Goal: Obtain resource: Download file/media

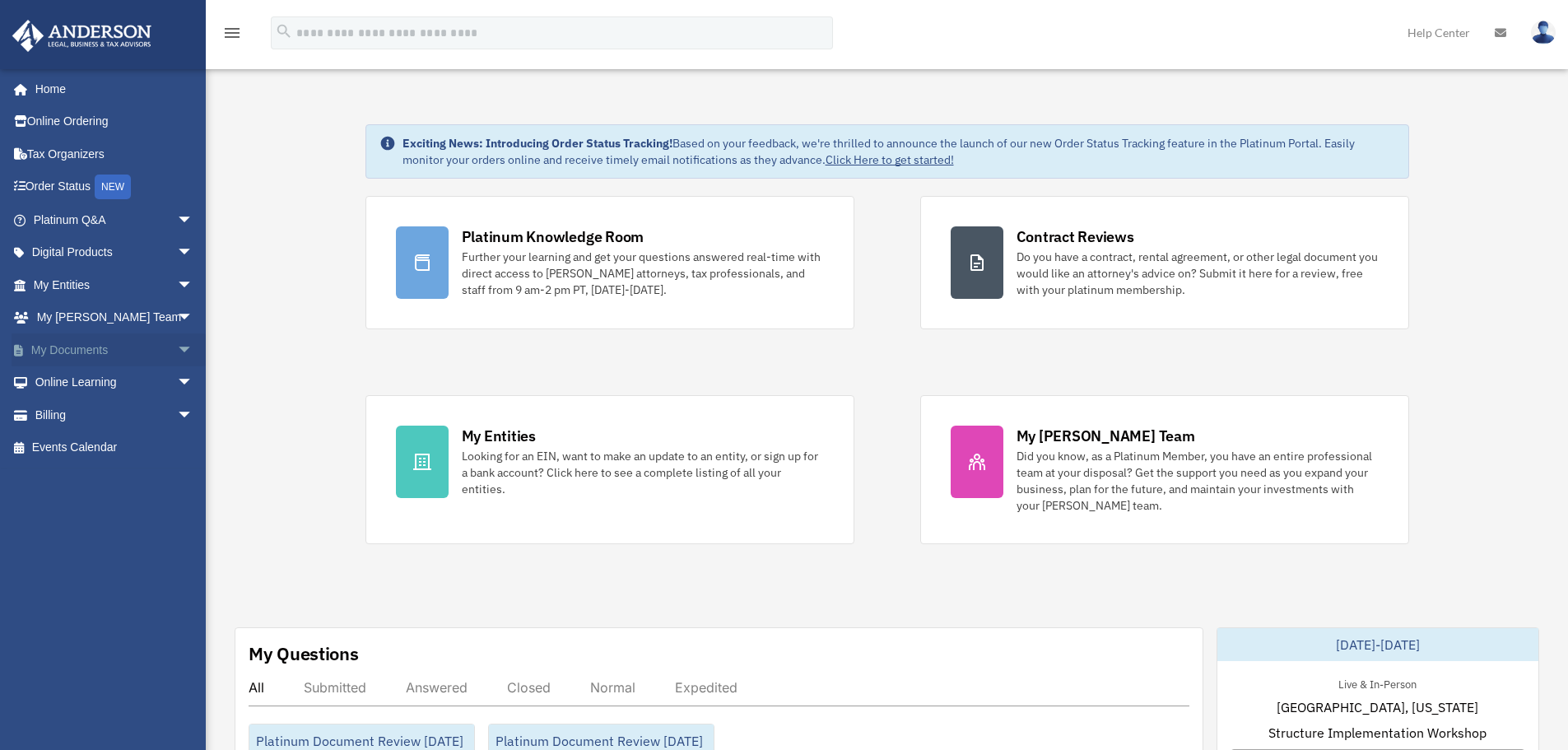
click at [88, 344] on link "My Documents arrow_drop_down" at bounding box center [115, 349] width 207 height 32
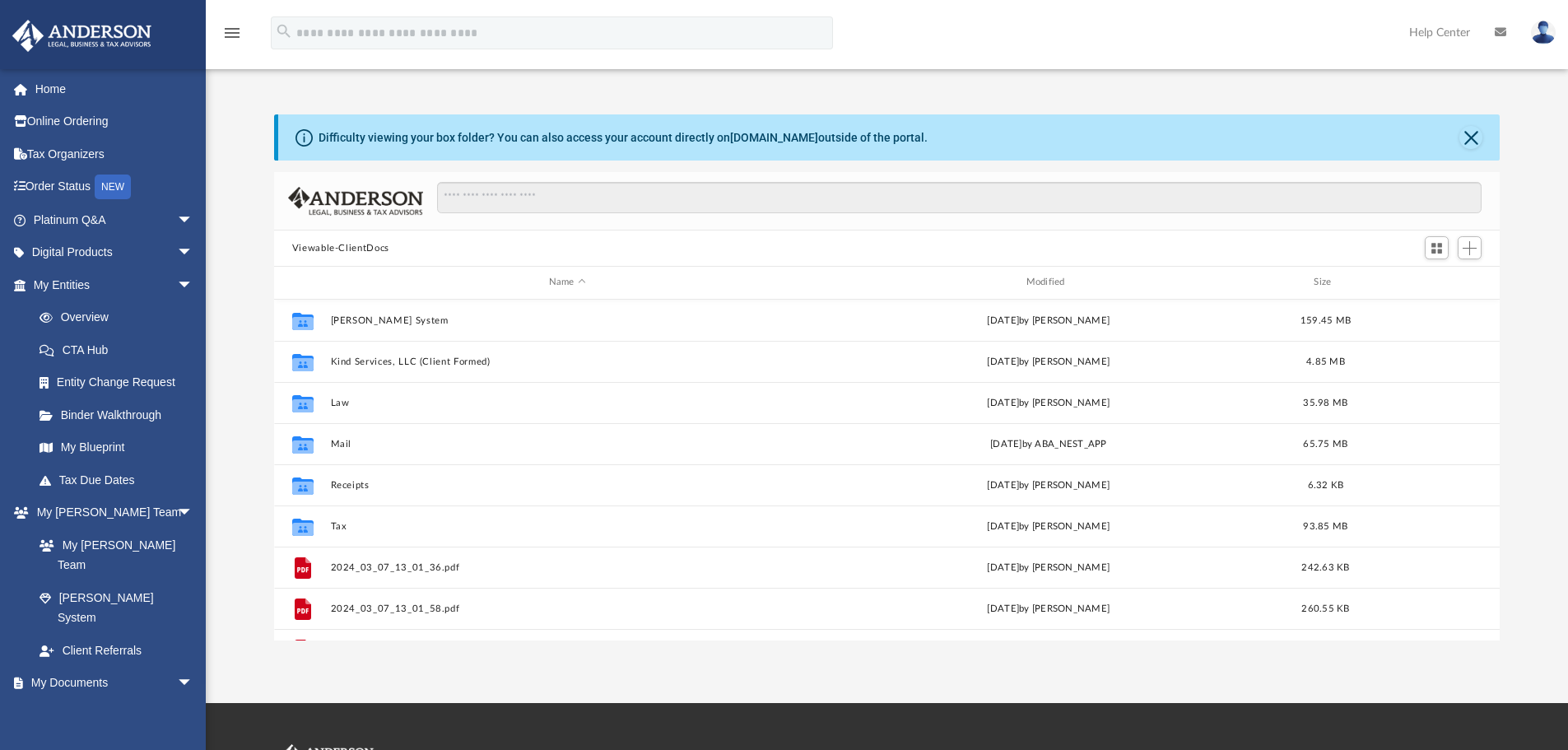
scroll to position [362, 1214]
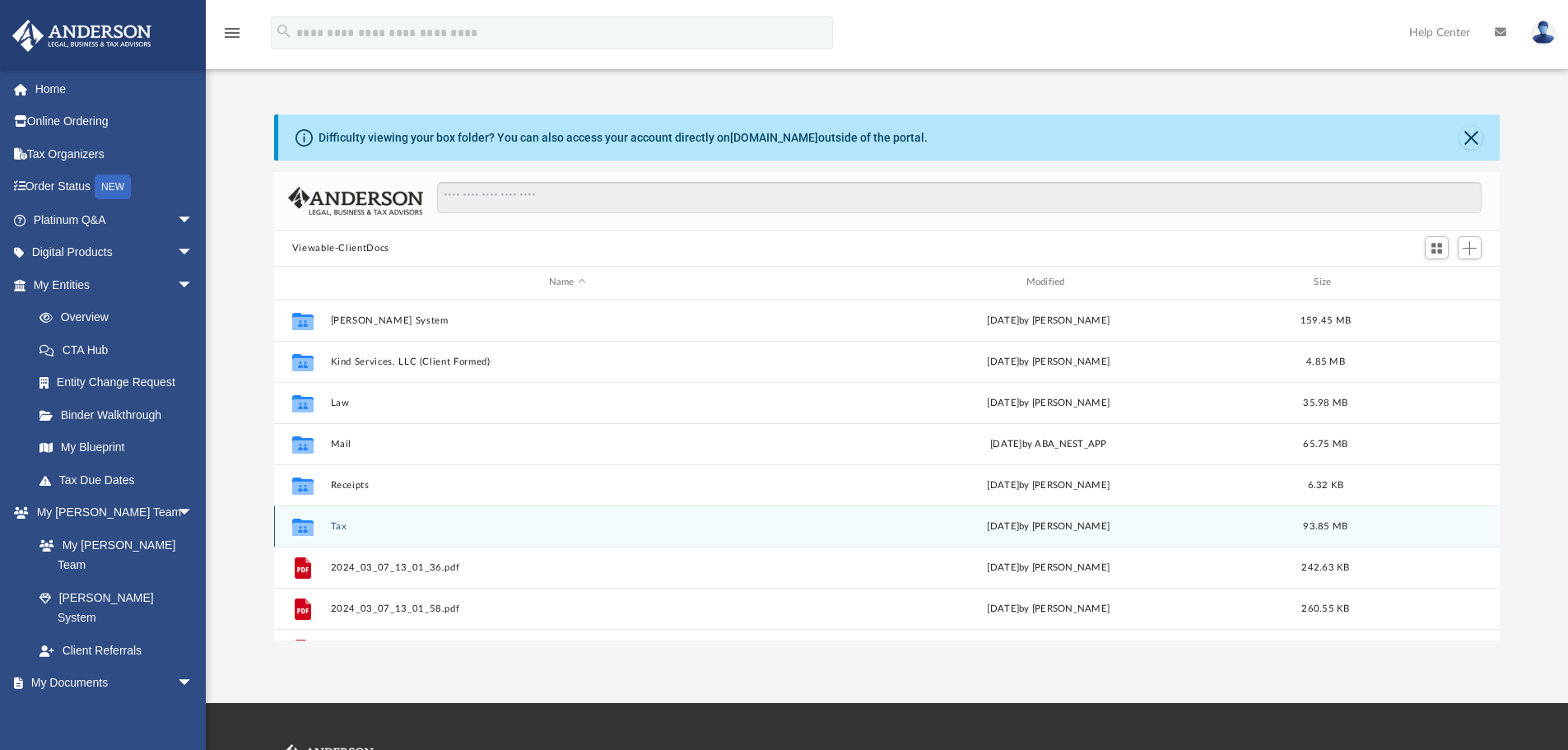
click at [345, 529] on button "Tax" at bounding box center [567, 526] width 474 height 11
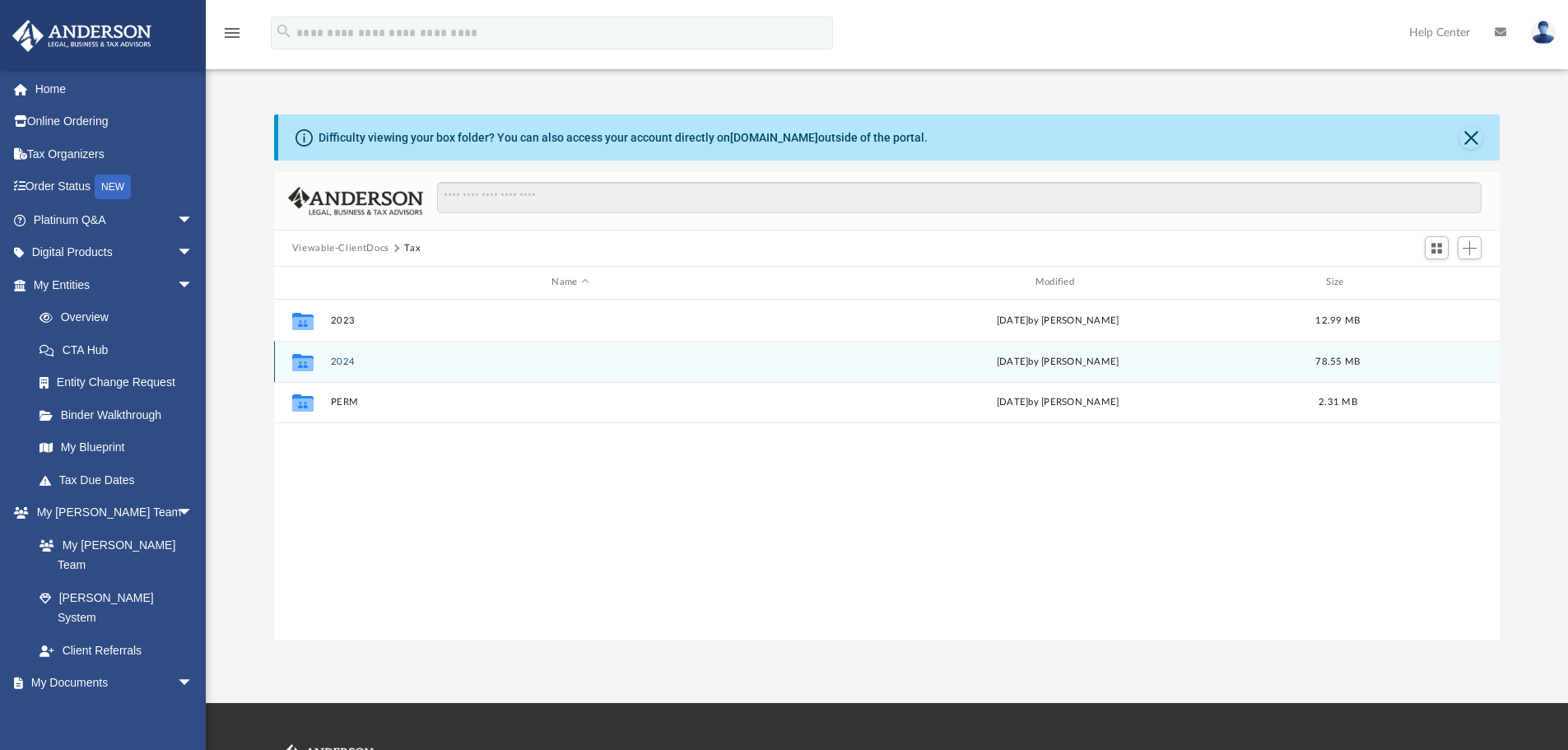
click at [341, 361] on button "2024" at bounding box center [570, 361] width 480 height 11
click at [388, 357] on button "Business Entities" at bounding box center [570, 361] width 480 height 11
click at [395, 356] on button "Stella Blue Holdings, LLC" at bounding box center [570, 361] width 480 height 11
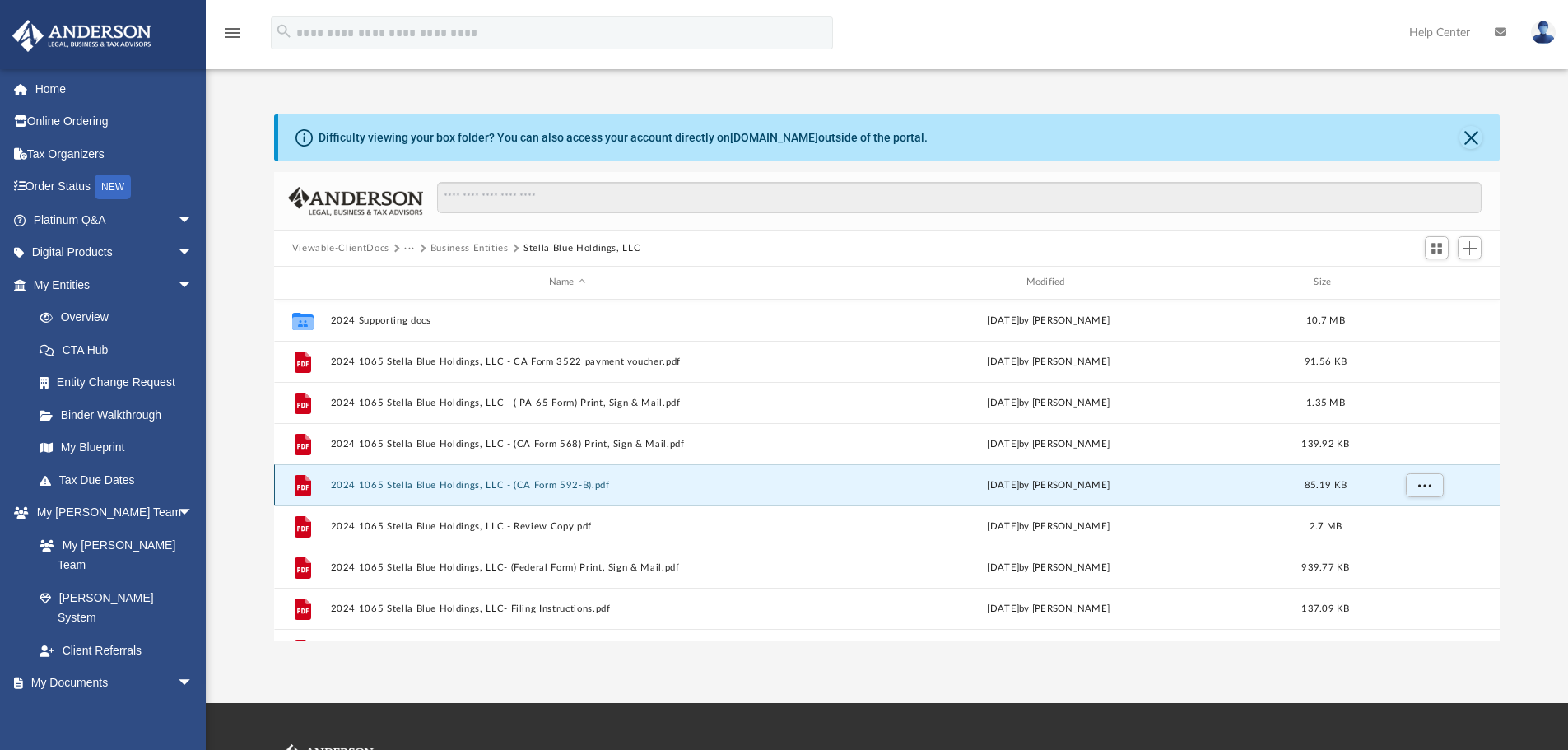
click at [556, 486] on button "2024 1065 Stella Blue Holdings, LLC - (CA Form 592-B).pdf" at bounding box center [567, 485] width 474 height 11
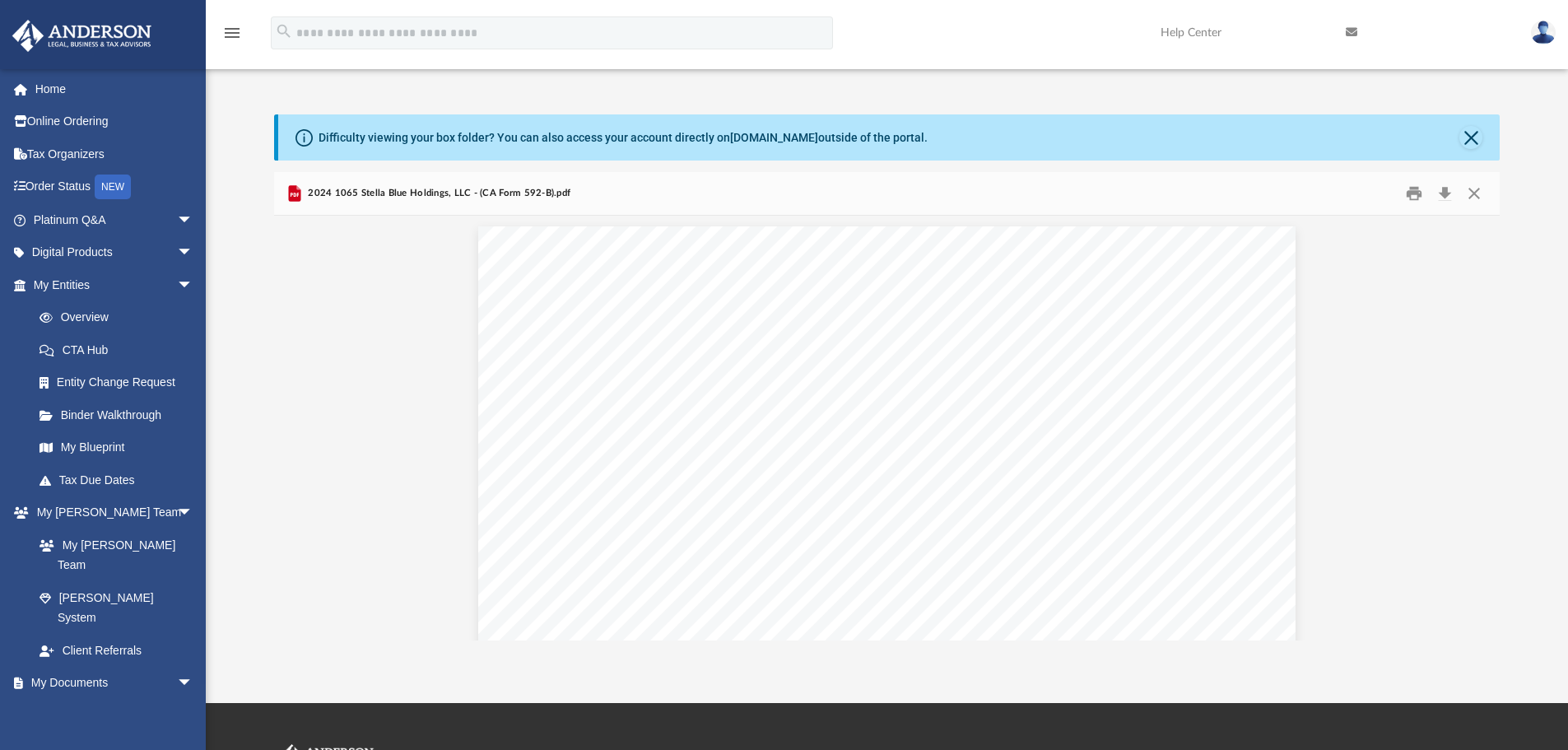
scroll to position [0, 0]
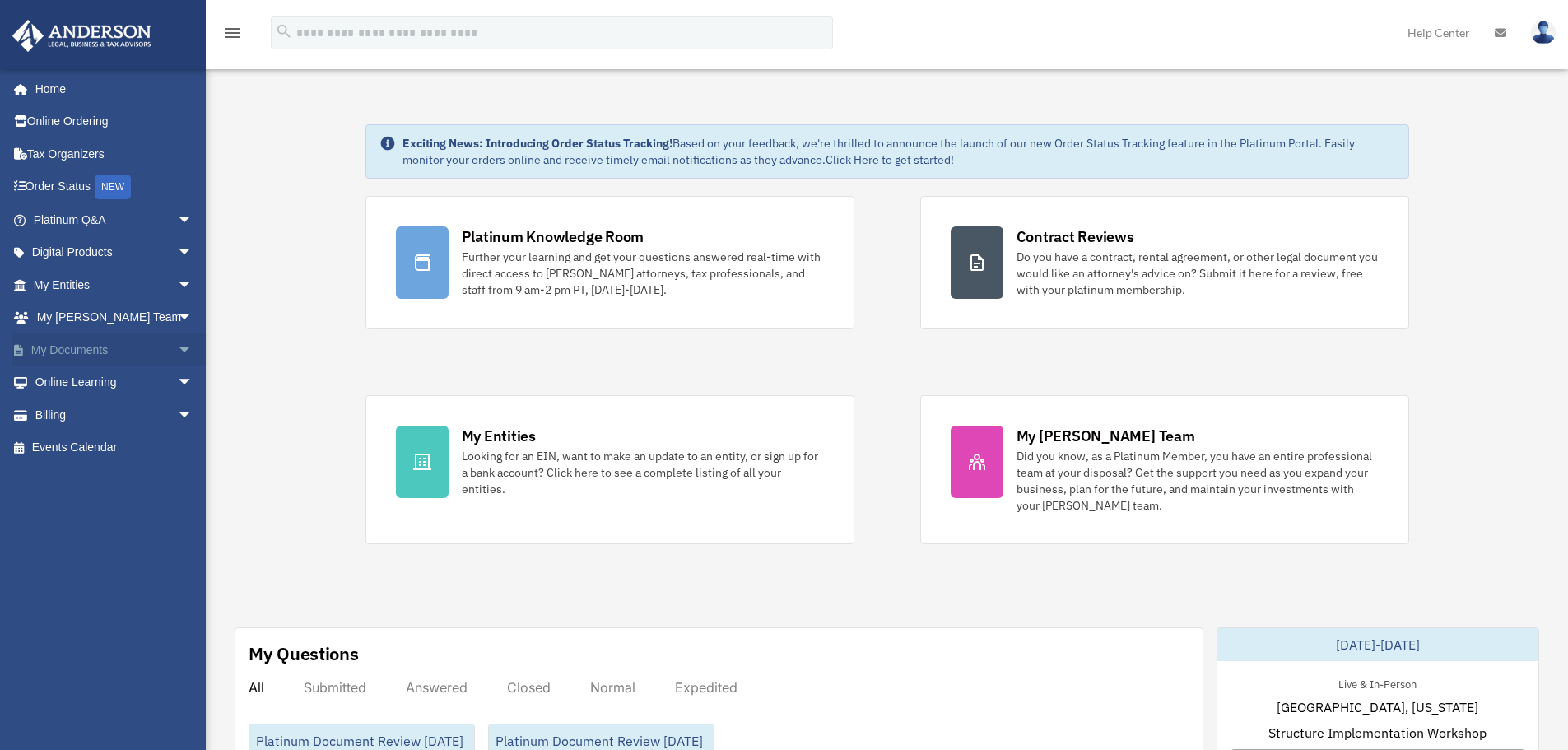
click at [83, 349] on link "My Documents arrow_drop_down" at bounding box center [115, 349] width 207 height 32
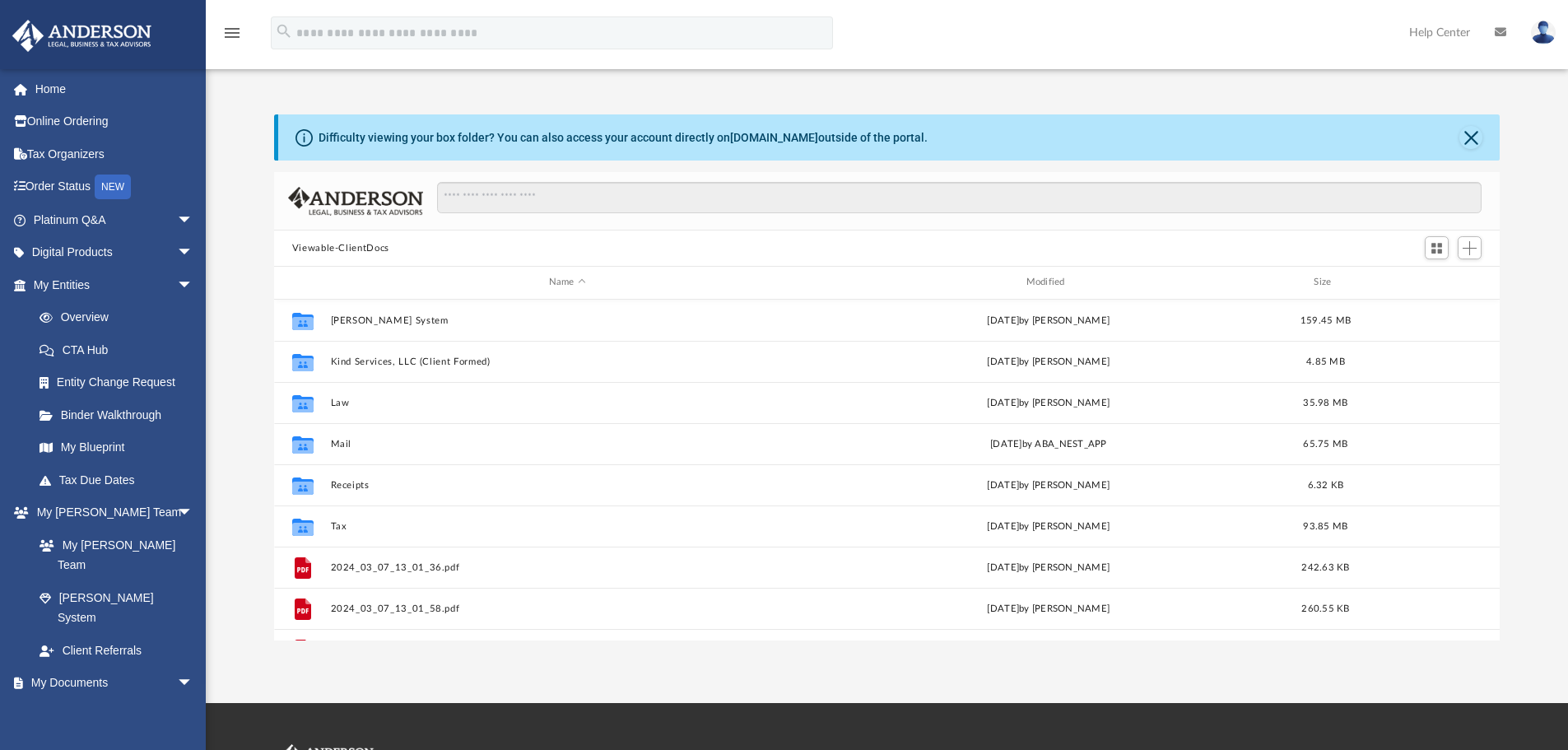
scroll to position [362, 1214]
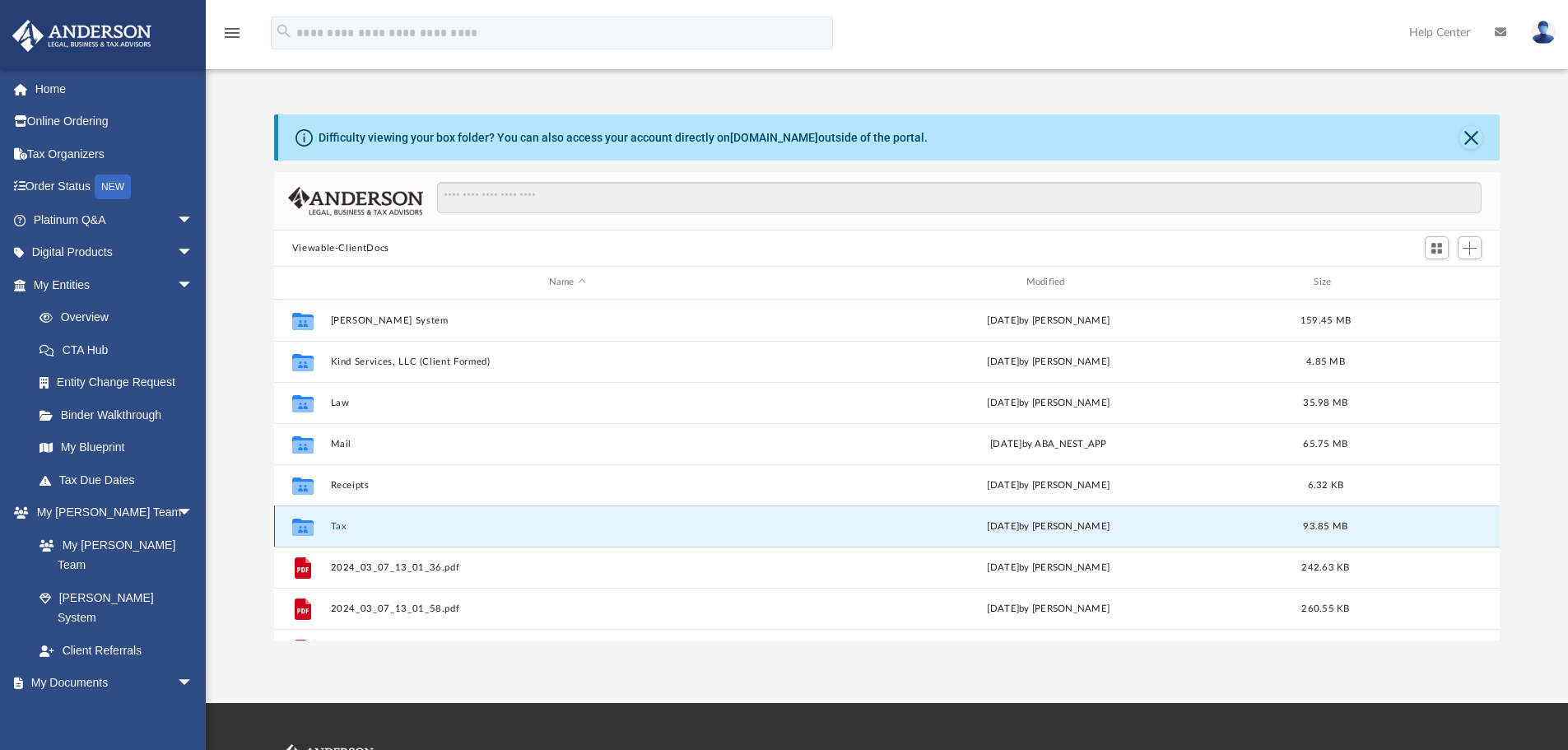
click at [334, 527] on button "Tax" at bounding box center [567, 526] width 474 height 11
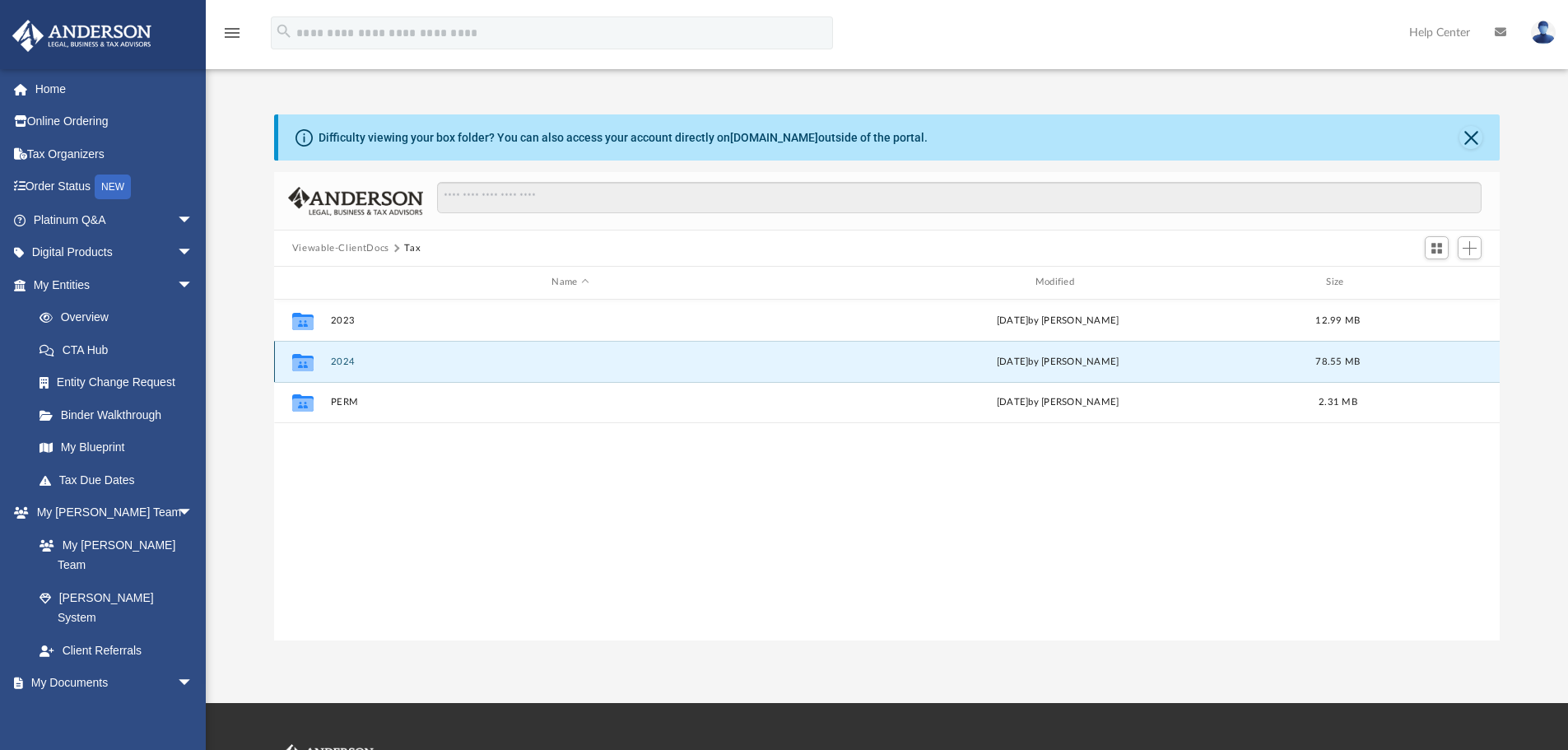
click at [347, 365] on button "2024" at bounding box center [570, 361] width 480 height 11
click at [371, 362] on button "Business Entities" at bounding box center [570, 361] width 480 height 11
click at [392, 360] on button "Stella Blue Holdings, LLC" at bounding box center [570, 361] width 480 height 11
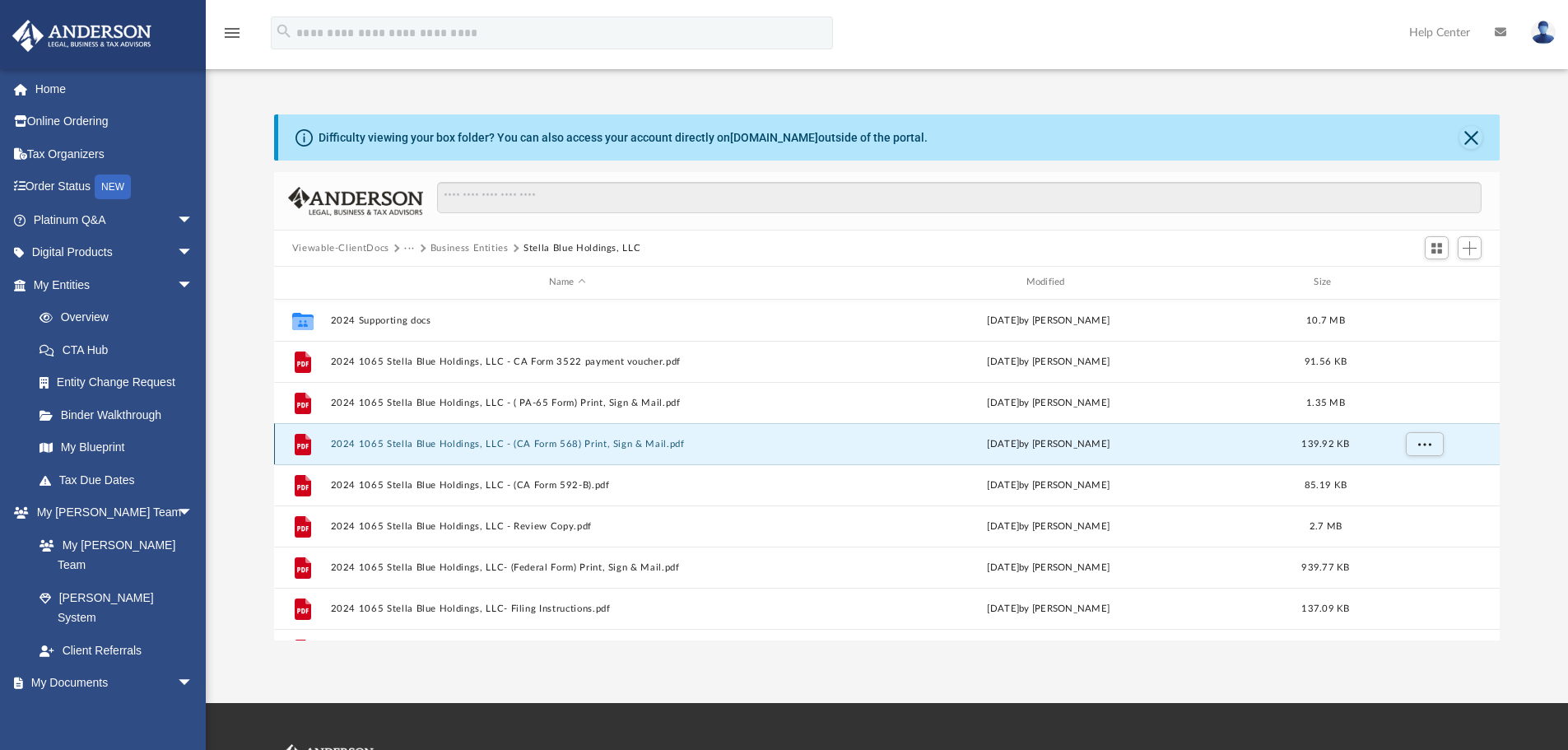
click at [527, 447] on button "2024 1065 Stella Blue Holdings, LLC - (CA Form 568) Print, Sign & Mail.pdf" at bounding box center [567, 444] width 474 height 11
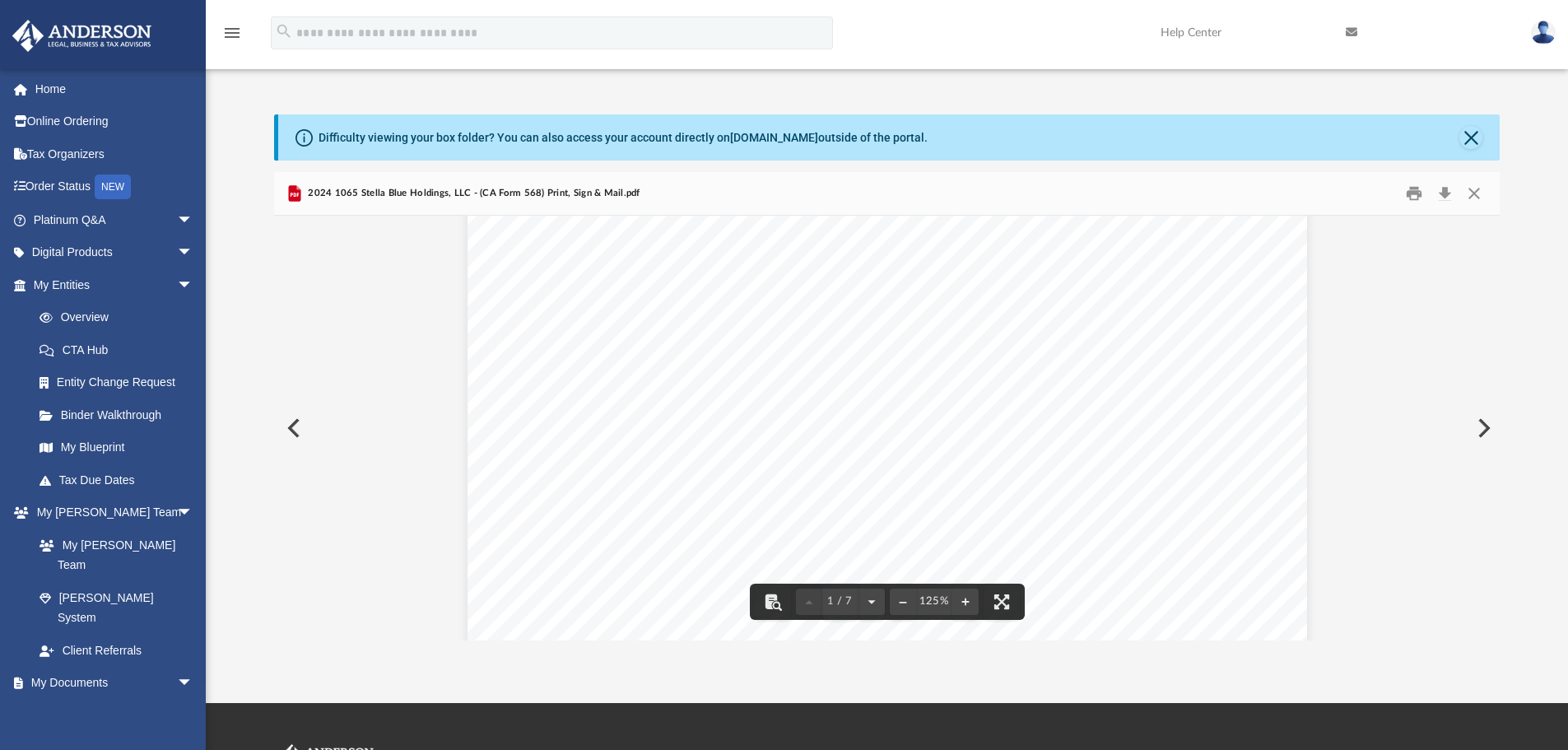
scroll to position [0, 0]
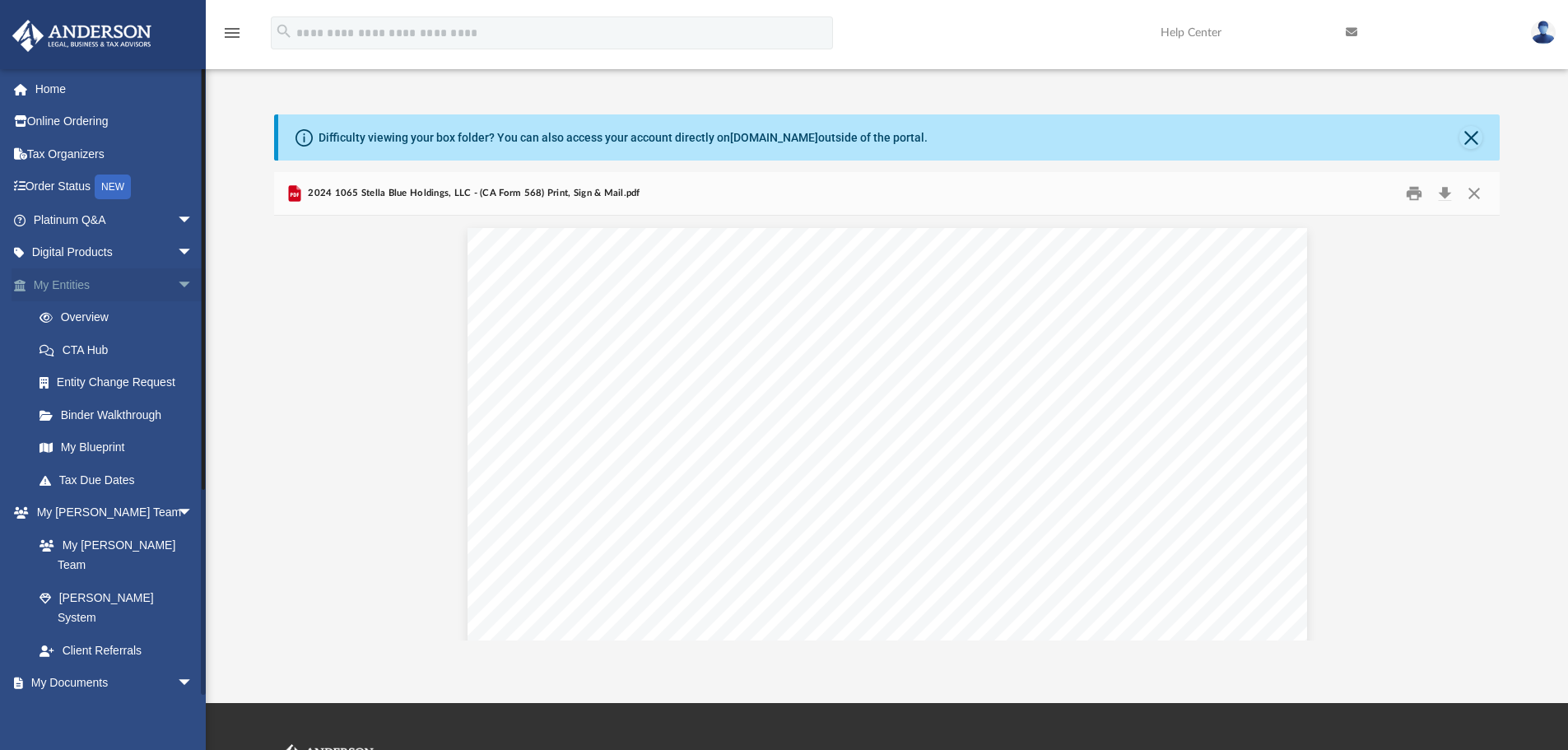
click at [76, 279] on link "My Entities arrow_drop_down" at bounding box center [115, 284] width 207 height 32
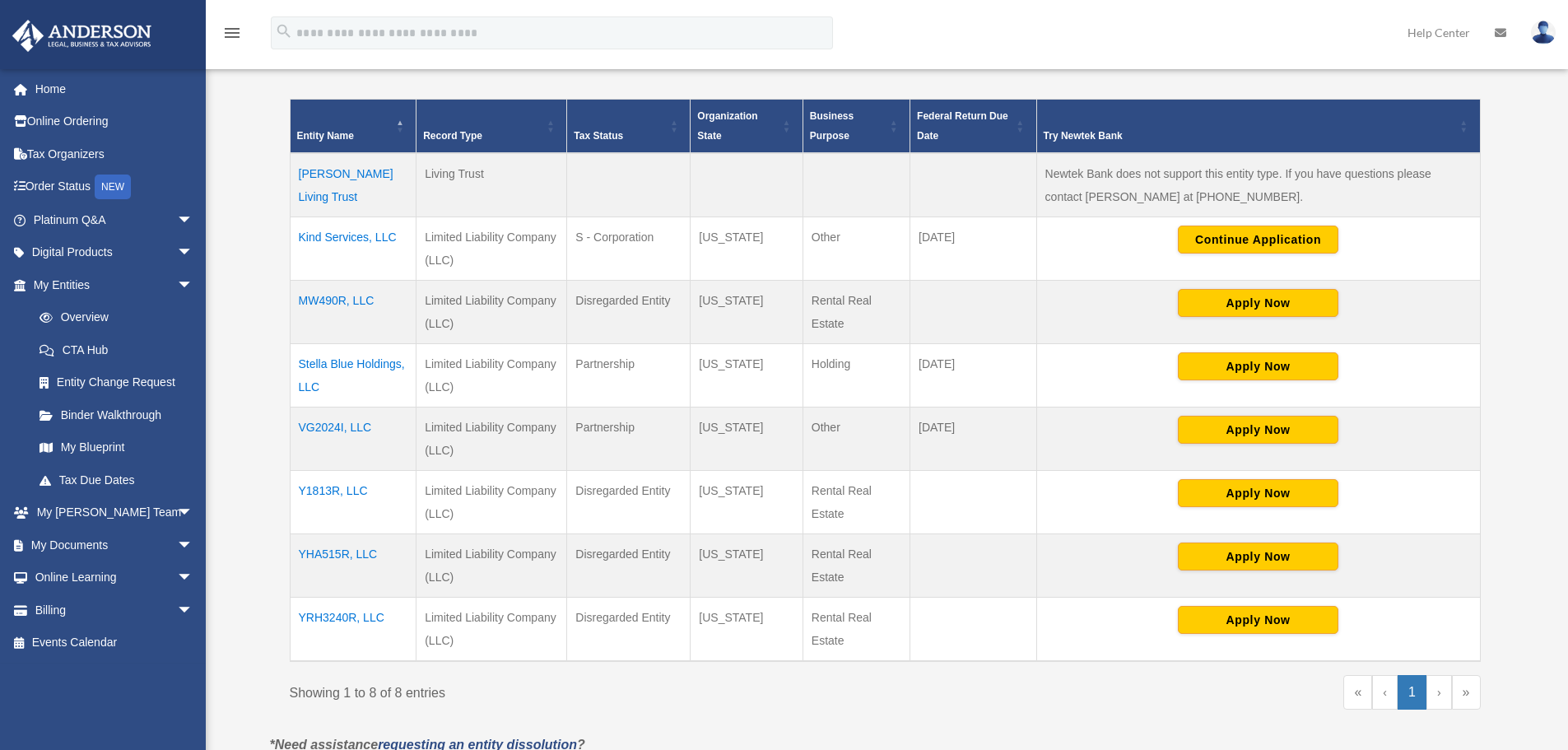
scroll to position [330, 0]
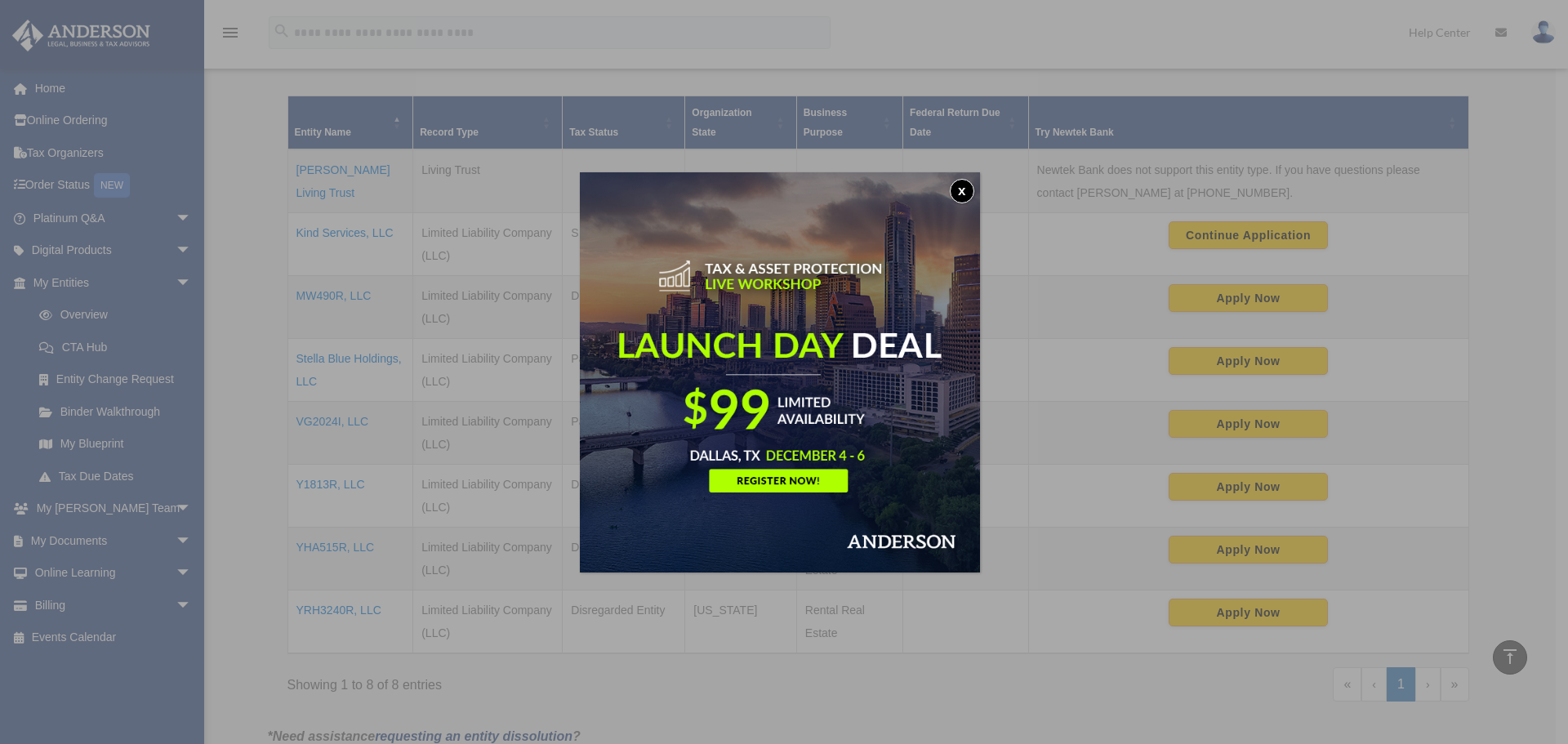
click at [970, 184] on button "x" at bounding box center [962, 190] width 24 height 24
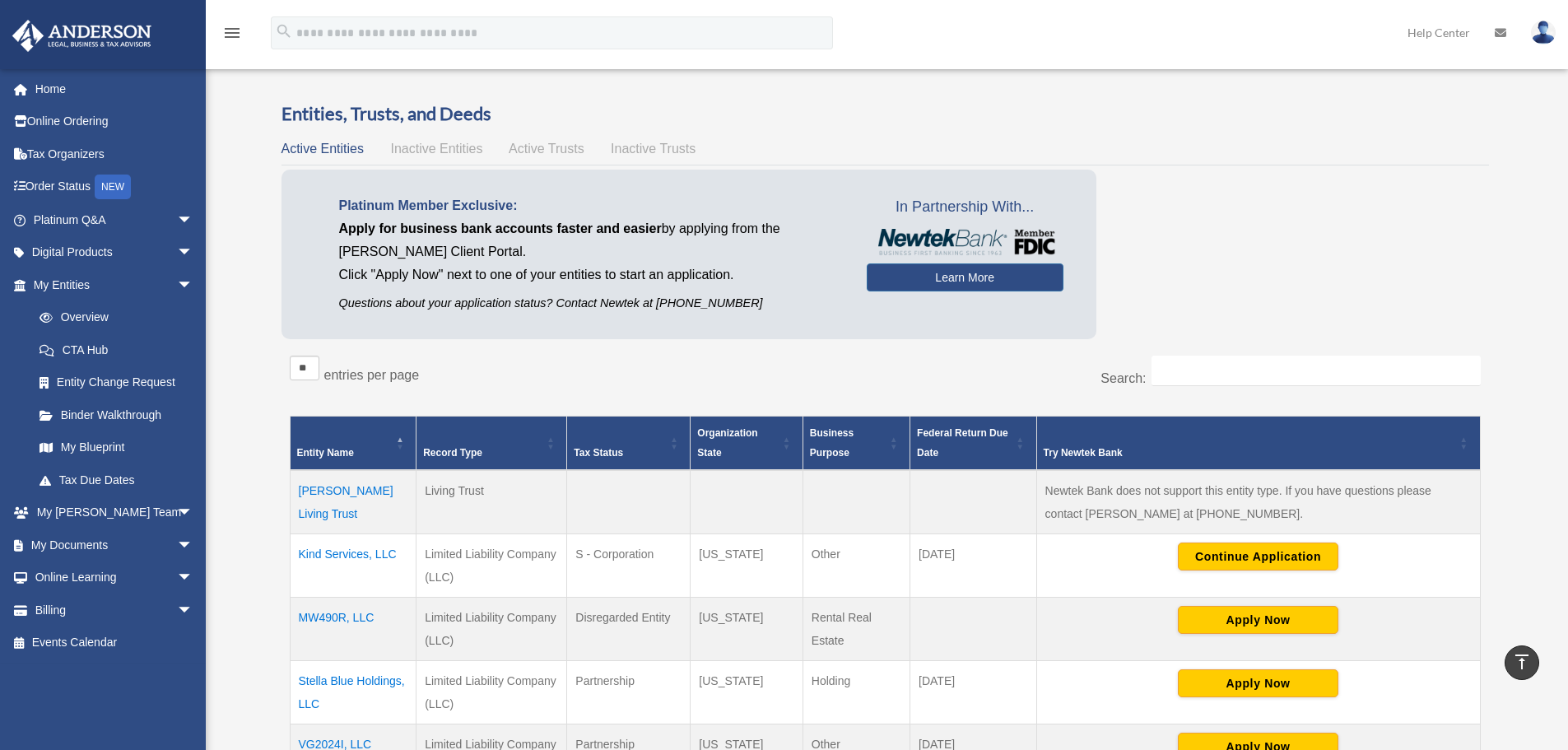
scroll to position [0, 0]
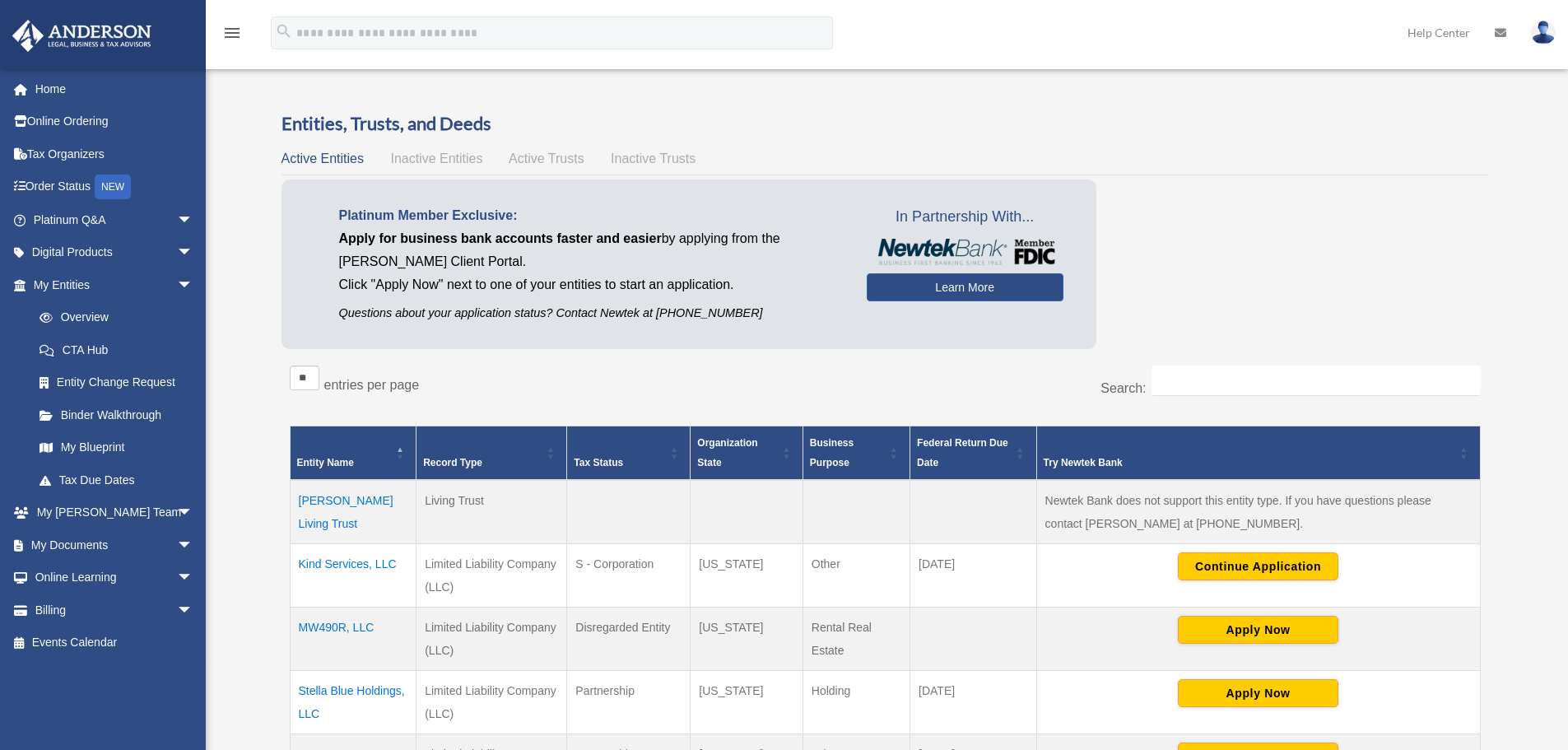
click at [542, 156] on span "Active Trusts" at bounding box center [546, 158] width 76 height 14
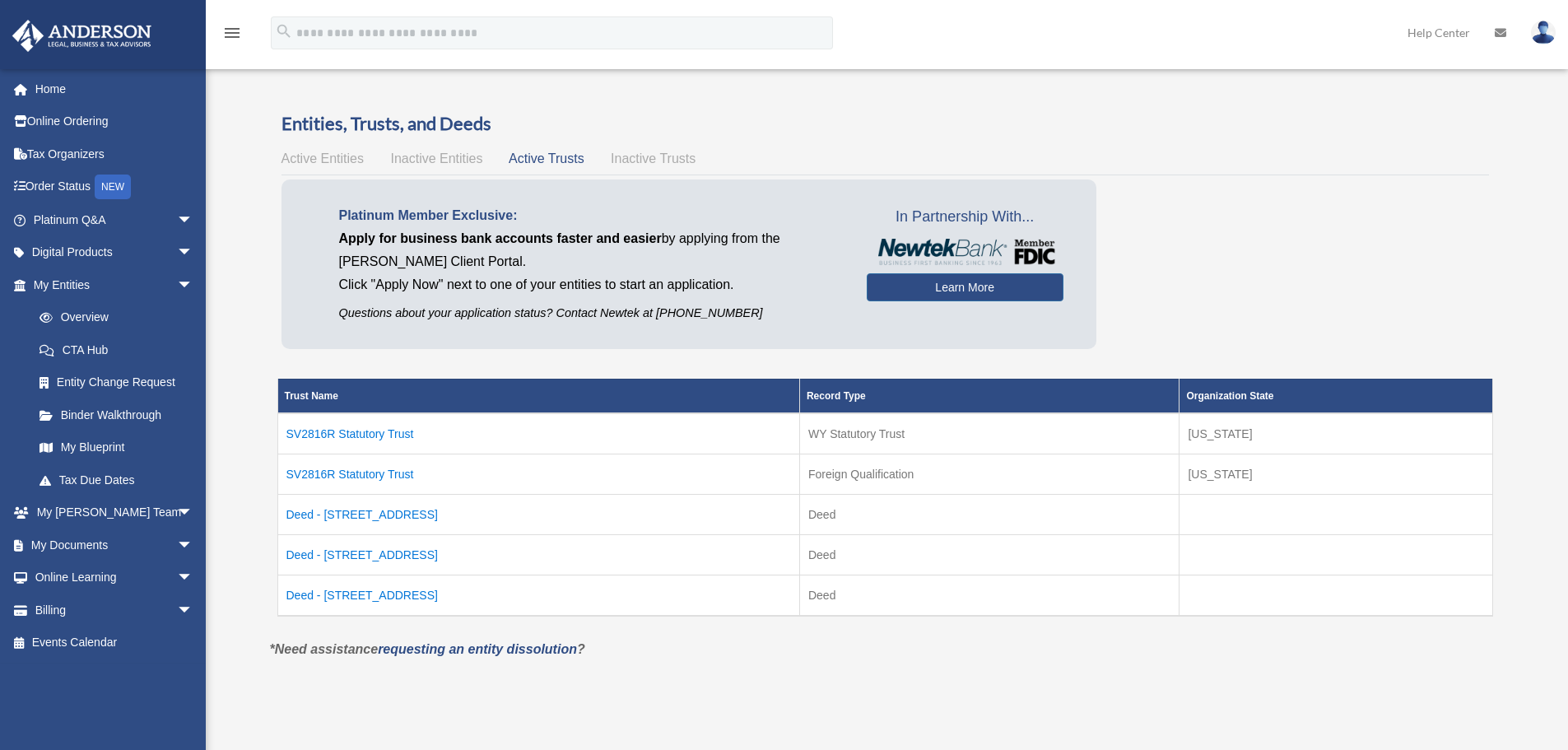
click at [448, 160] on span "Inactive Entities" at bounding box center [436, 158] width 93 height 14
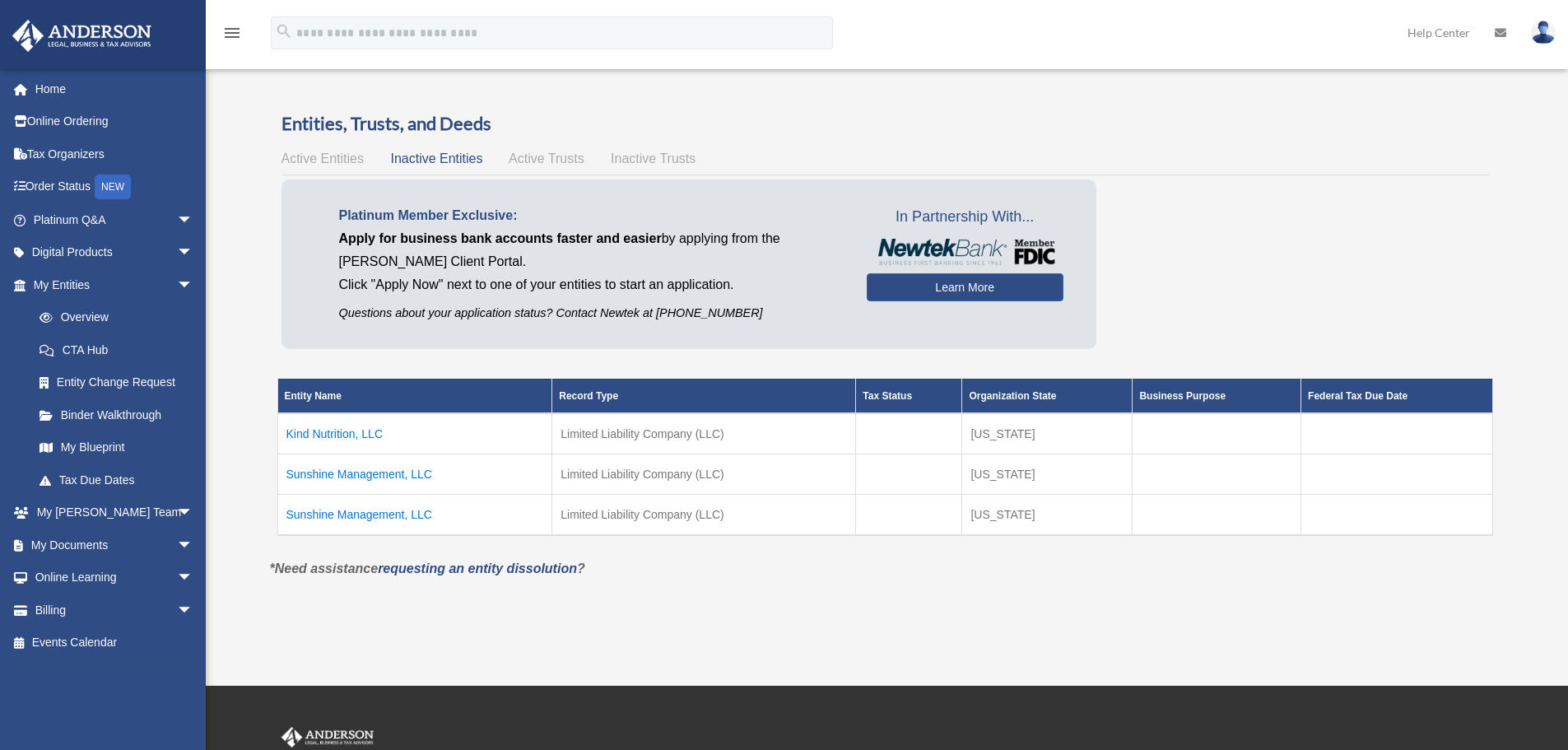
click at [551, 158] on span "Active Trusts" at bounding box center [546, 158] width 76 height 14
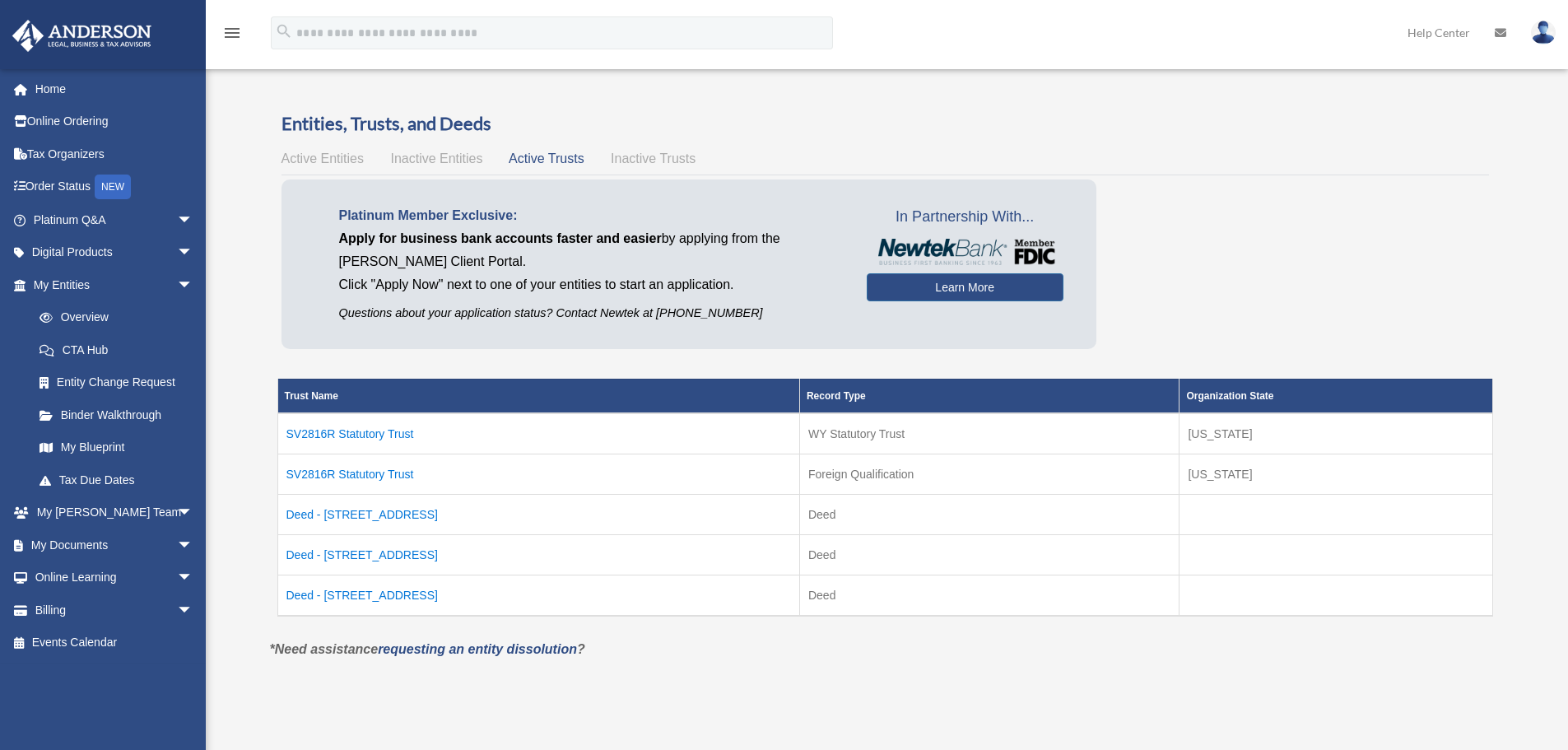
click at [364, 433] on td "SV2816R Statutory Trust" at bounding box center [538, 434] width 522 height 41
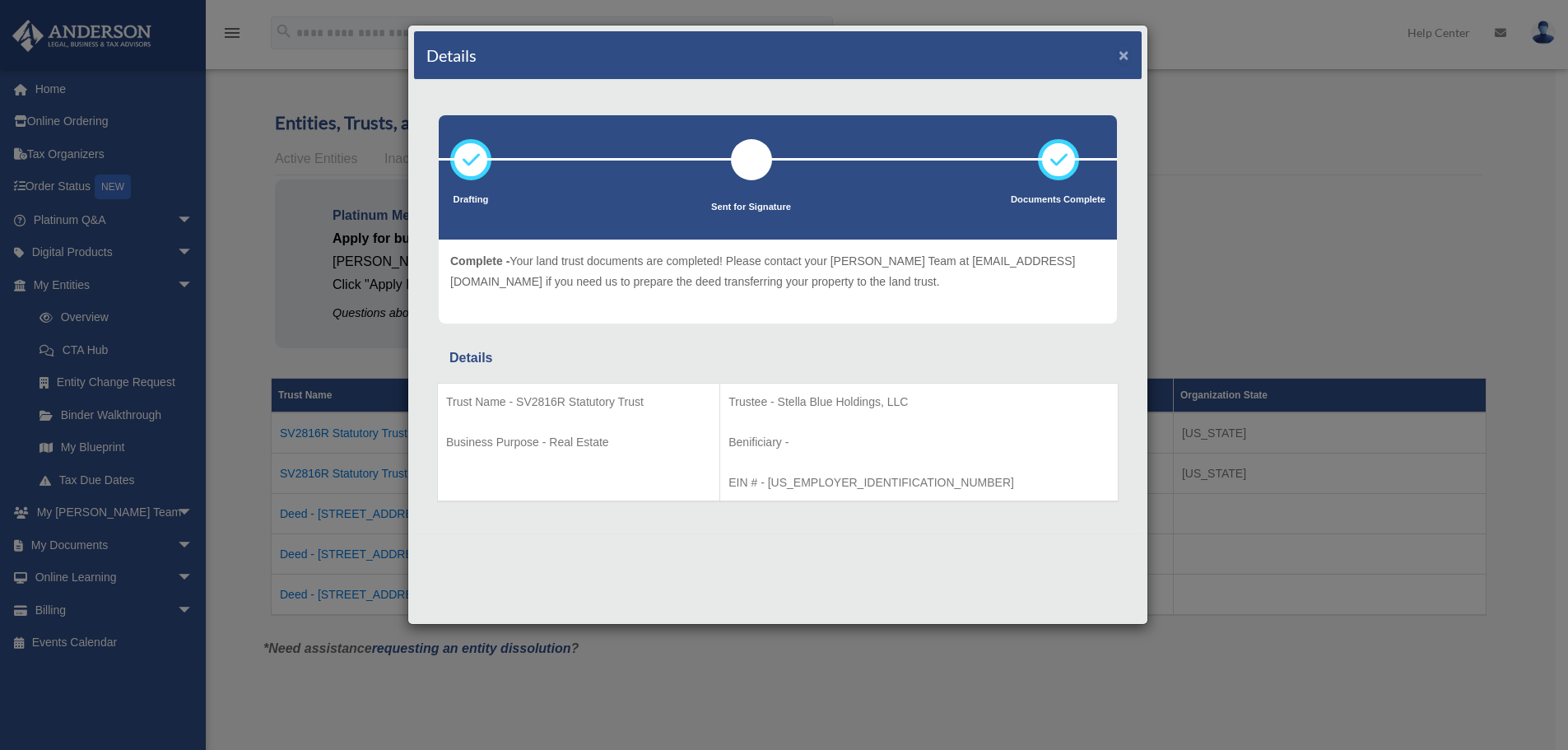
click at [1124, 54] on button "×" at bounding box center [1124, 55] width 11 height 18
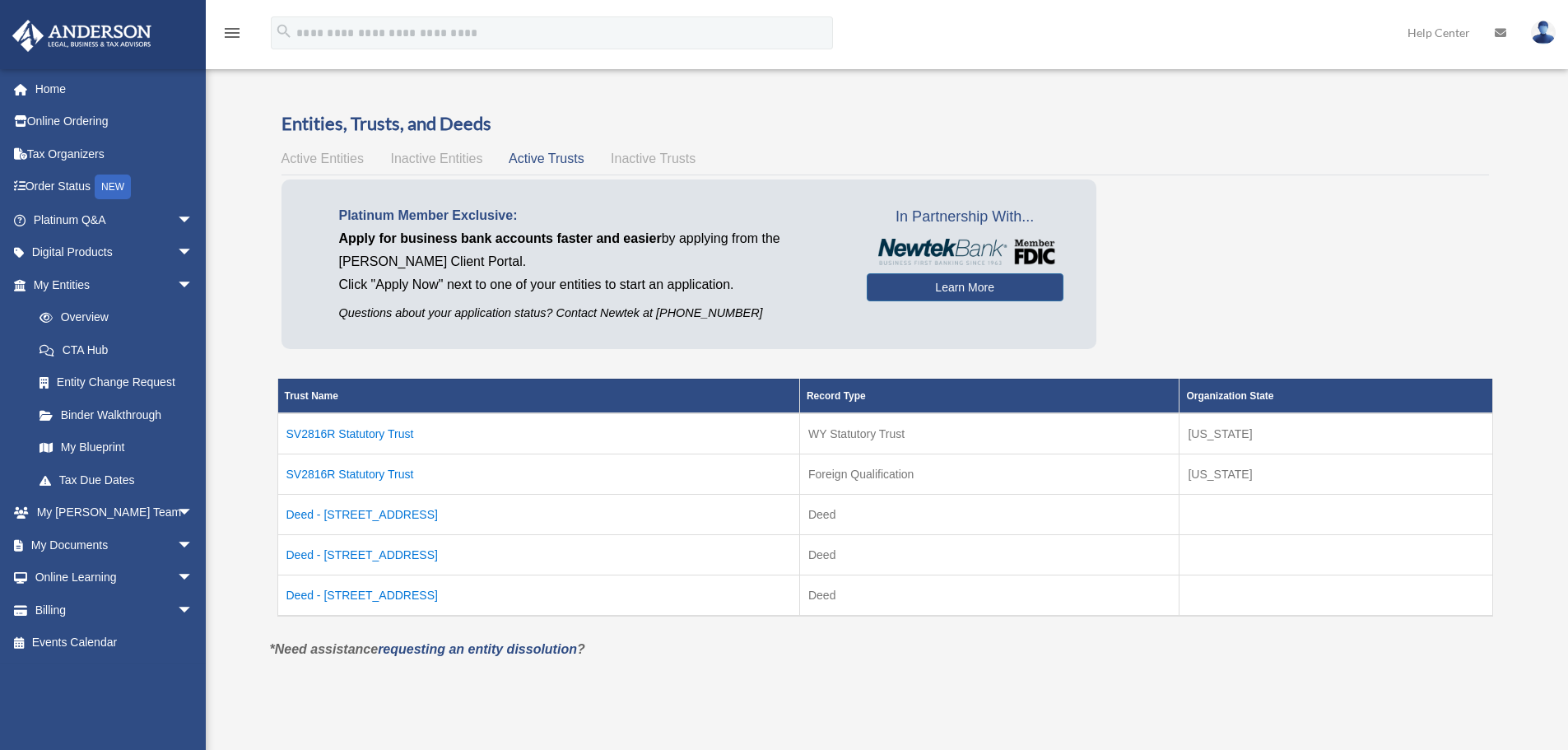
click at [355, 469] on td "SV2816R Statutory Trust" at bounding box center [538, 473] width 522 height 40
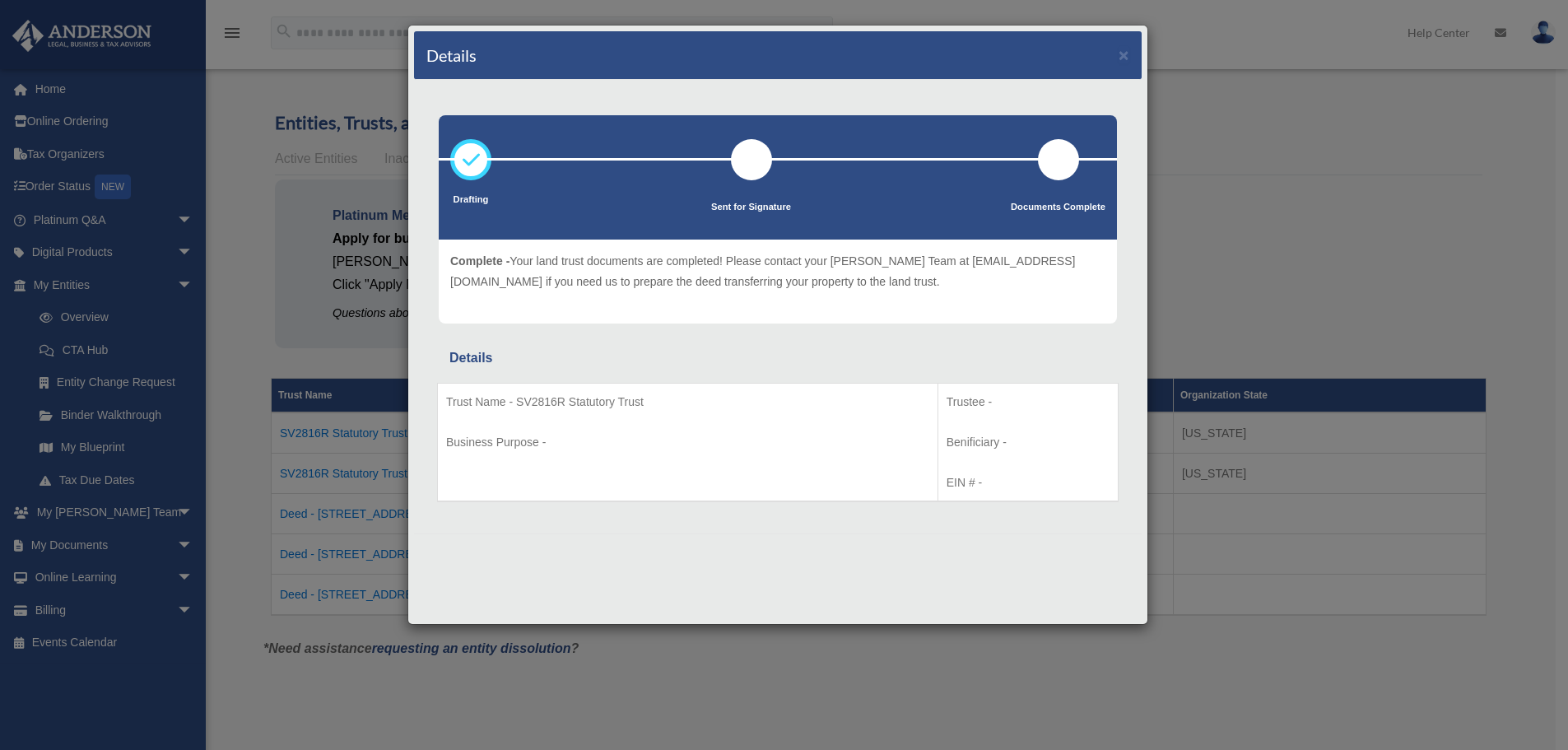
click at [1118, 57] on div "Details ×" at bounding box center [778, 55] width 727 height 48
click at [1120, 57] on button "×" at bounding box center [1124, 55] width 11 height 18
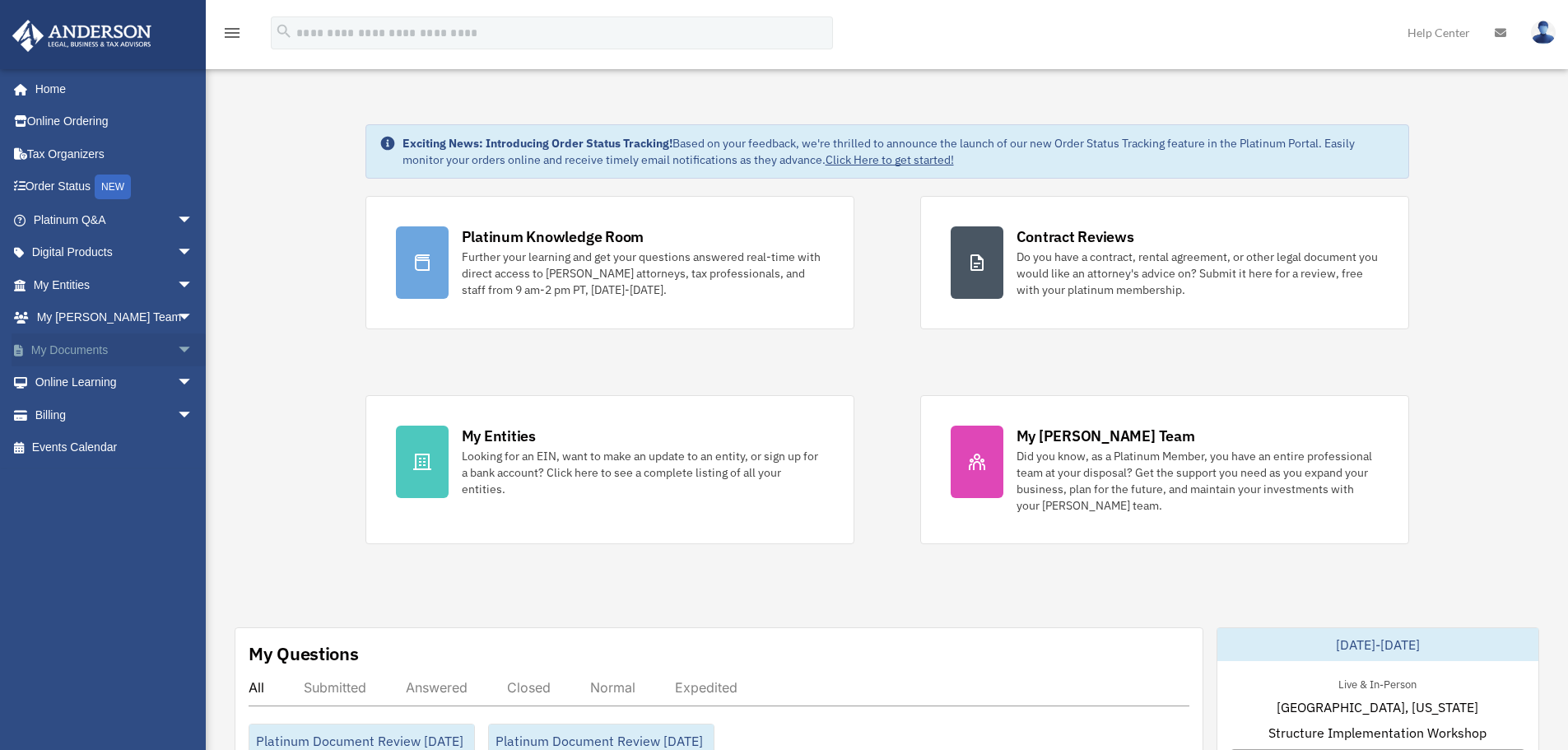
click at [177, 345] on span "arrow_drop_down" at bounding box center [193, 350] width 32 height 33
click at [75, 382] on link "Box" at bounding box center [120, 382] width 195 height 32
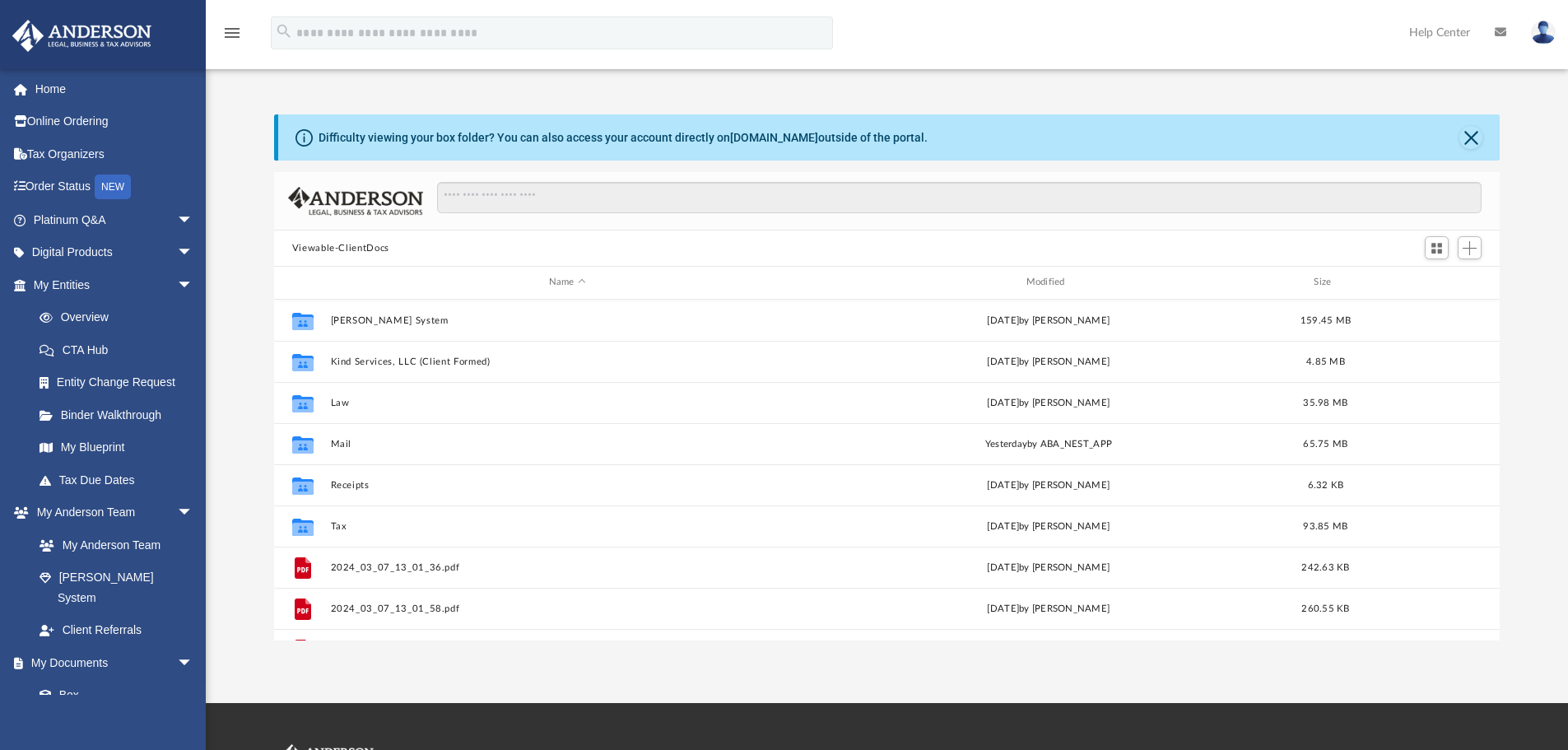
scroll to position [362, 1214]
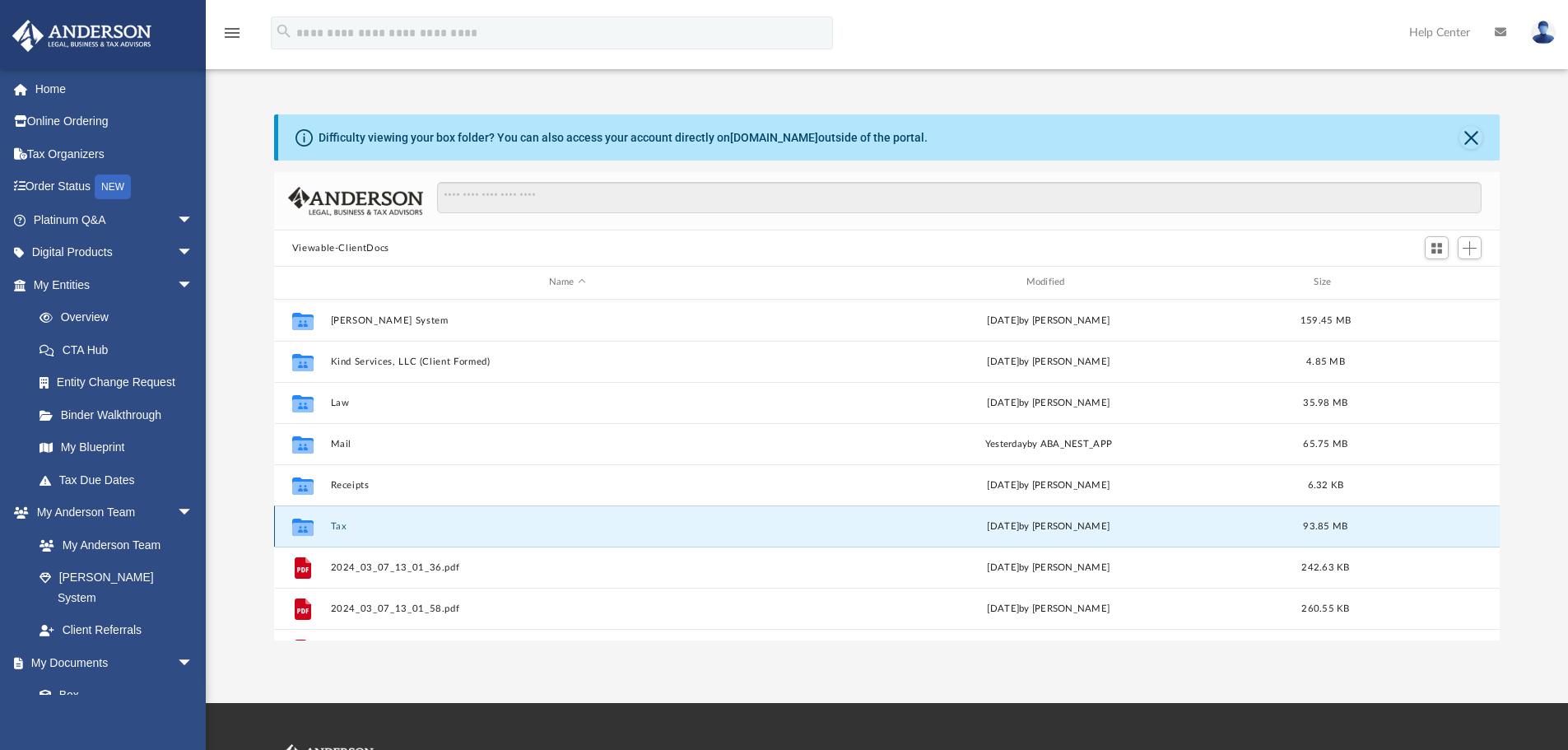
click at [345, 525] on button "Tax" at bounding box center [567, 526] width 474 height 11
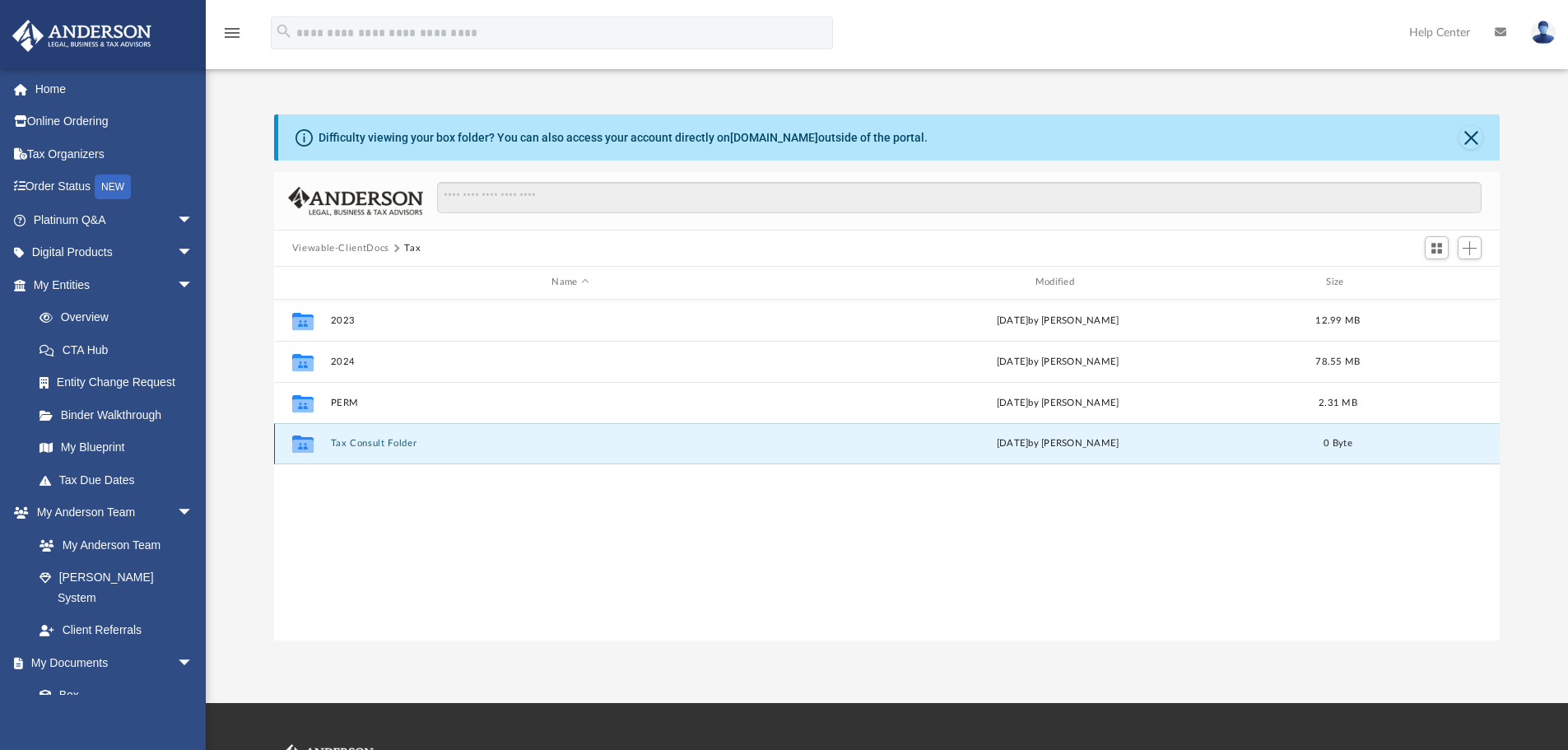
click at [365, 440] on button "Tax Consult Folder" at bounding box center [570, 443] width 480 height 11
